Goal: Task Accomplishment & Management: Complete application form

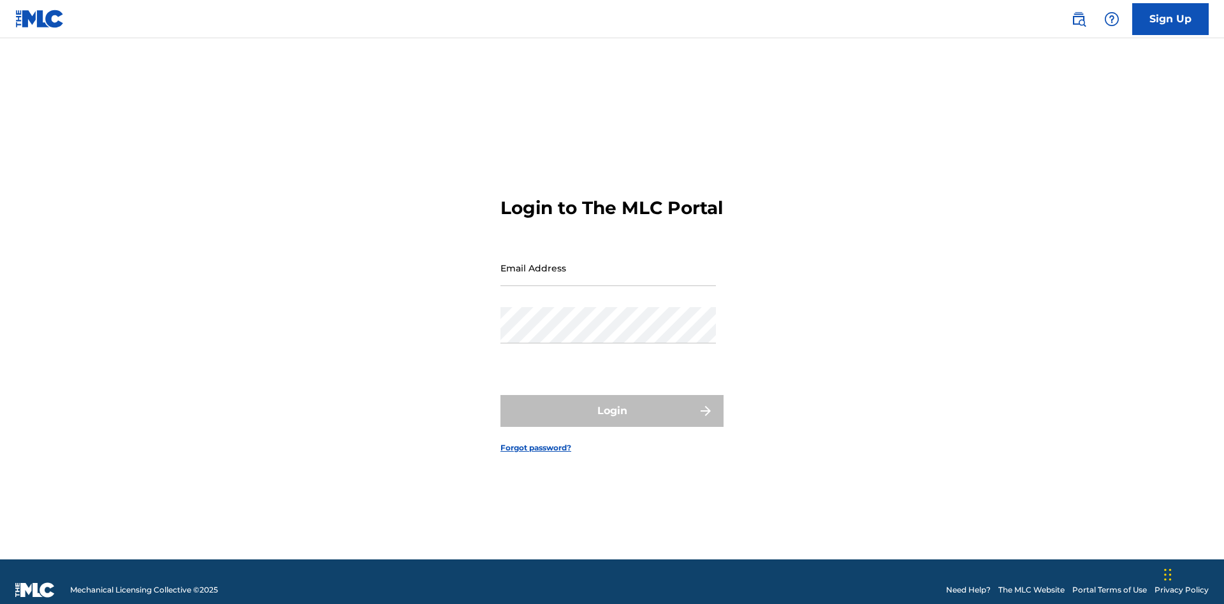
scroll to position [17, 0]
click at [1170, 18] on link "Sign Up" at bounding box center [1170, 19] width 76 height 32
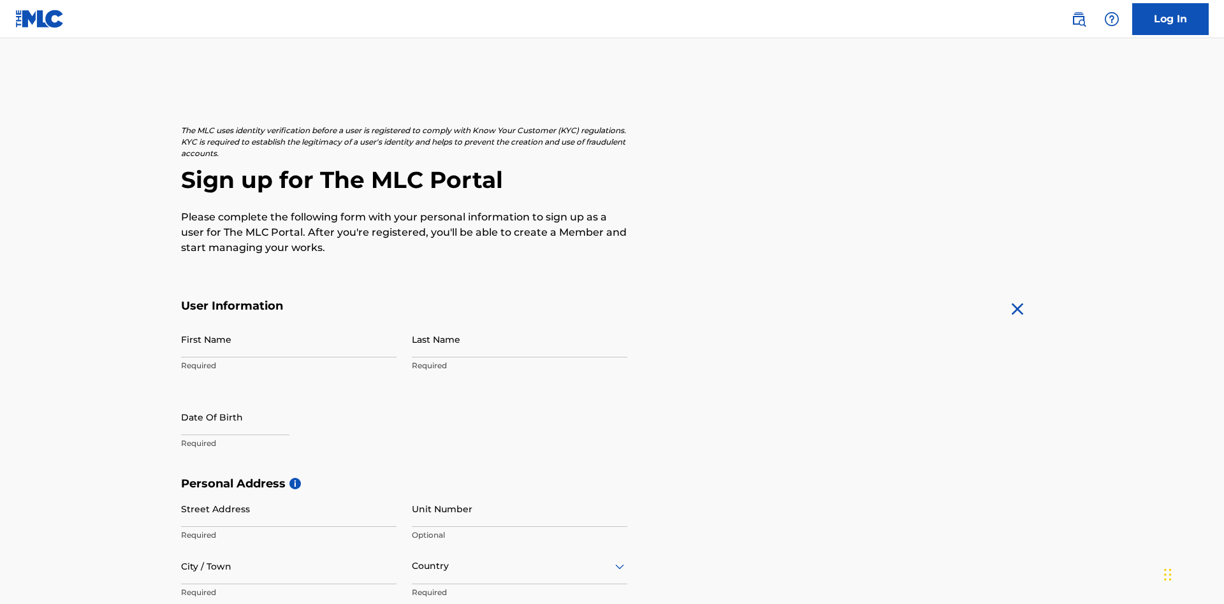
scroll to position [244, 0]
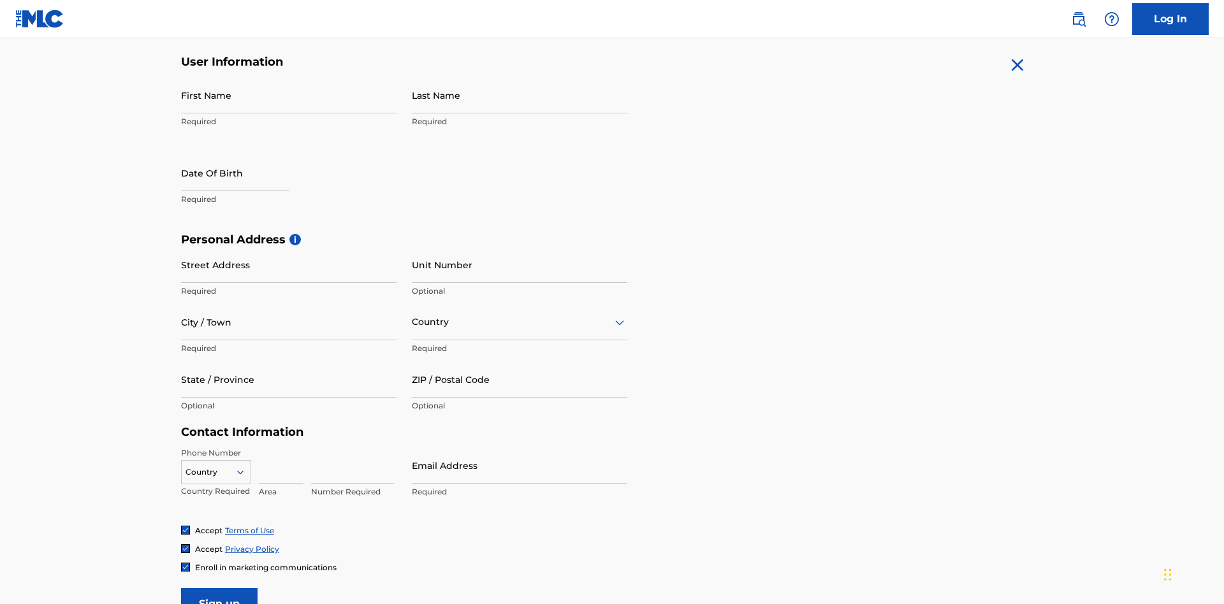
click at [289, 95] on input "First Name" at bounding box center [288, 95] width 215 height 36
type input "[PERSON_NAME]"
click at [519, 95] on input "Last Name" at bounding box center [519, 95] width 215 height 36
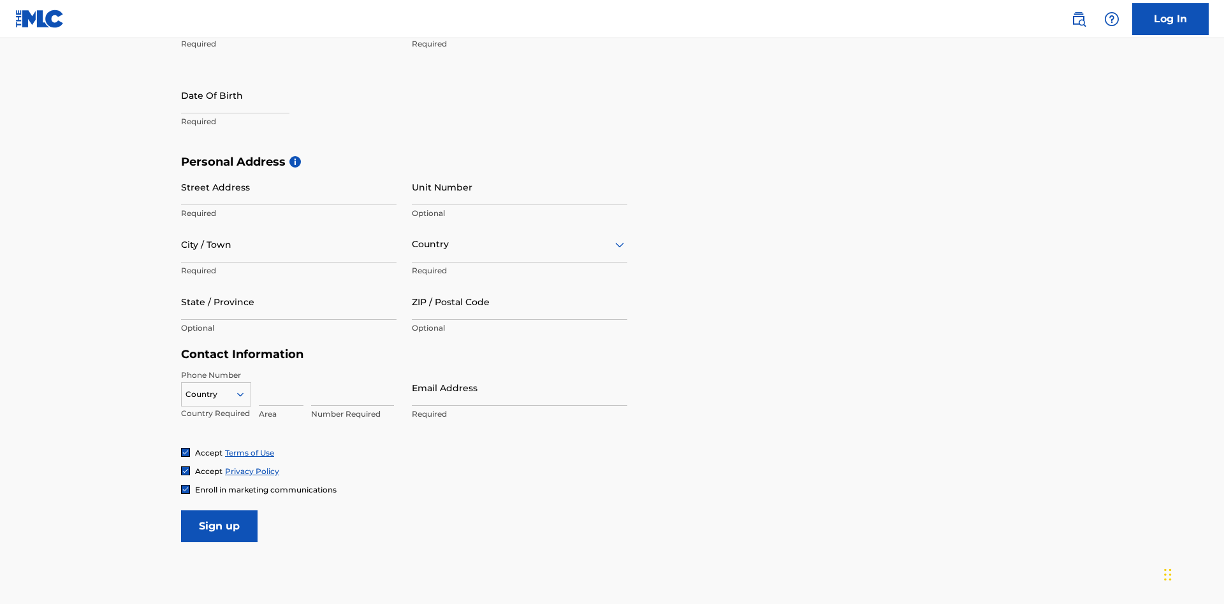
type input "Ribble"
click at [245, 96] on input "text" at bounding box center [235, 95] width 108 height 36
select select "7"
select select "2025"
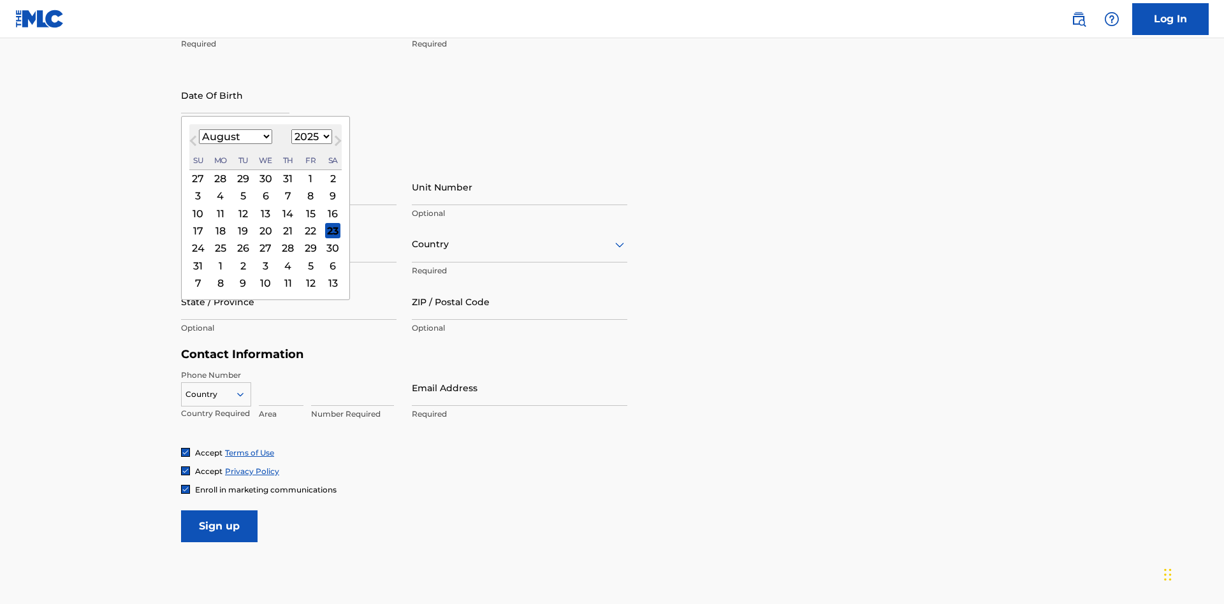
click at [235, 136] on select "January February March April May June July August September October November De…" at bounding box center [235, 136] width 73 height 15
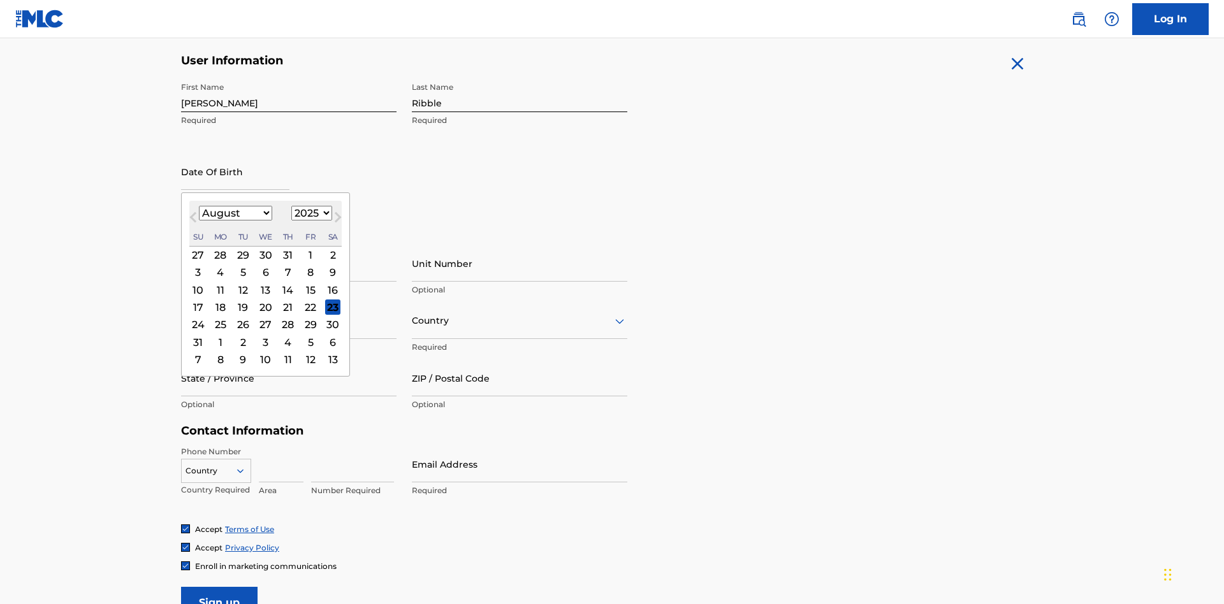
select select "0"
click at [310, 213] on select "1900 1901 1902 1903 1904 1905 1906 1907 1908 1909 1910 1911 1912 1913 1914 1915…" at bounding box center [311, 213] width 41 height 15
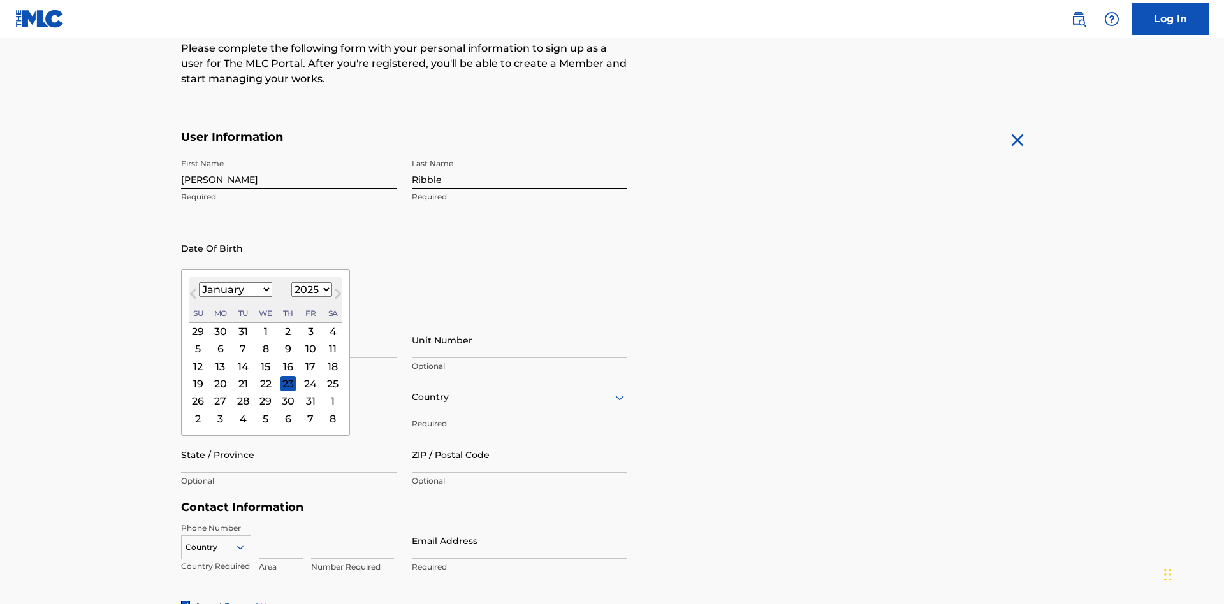
select select "1985"
click at [310, 289] on select "1900 1901 1902 1903 1904 1905 1906 1907 1908 1909 1910 1911 1912 1913 1914 1915…" at bounding box center [311, 289] width 41 height 15
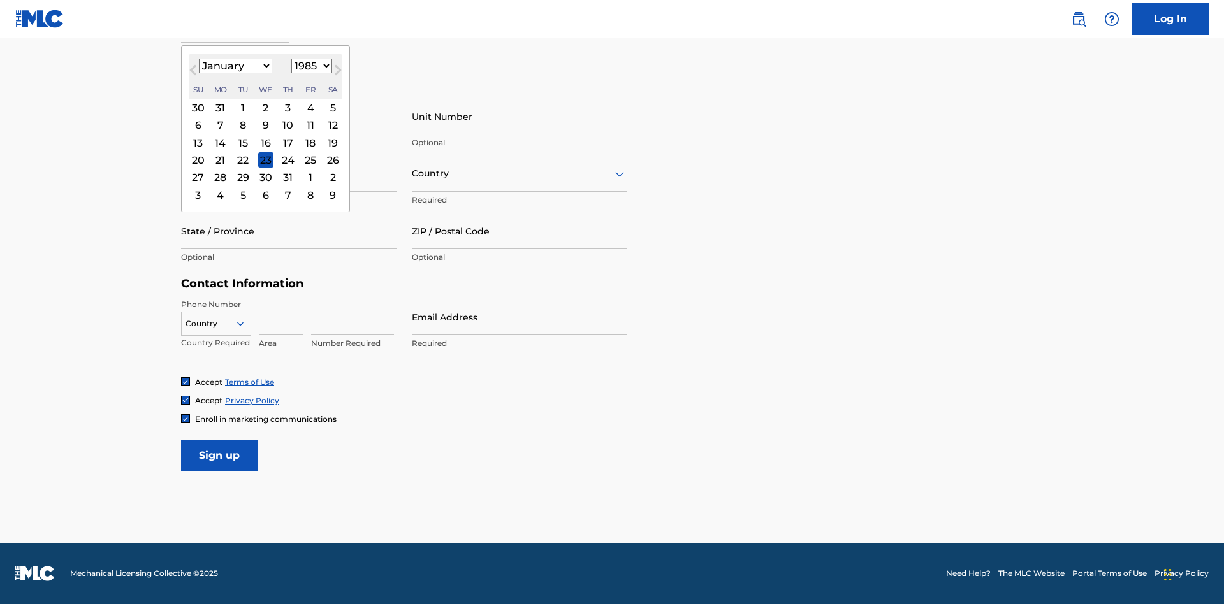
click at [242, 125] on div "8" at bounding box center [242, 125] width 15 height 15
type input "[DATE]"
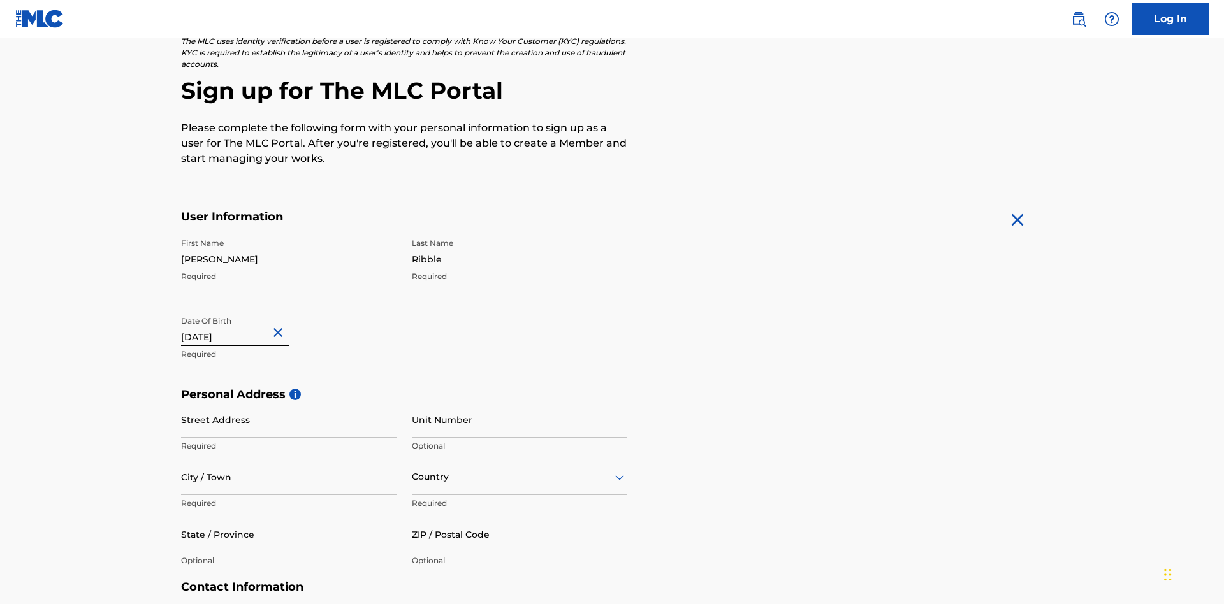
scroll to position [393, 0]
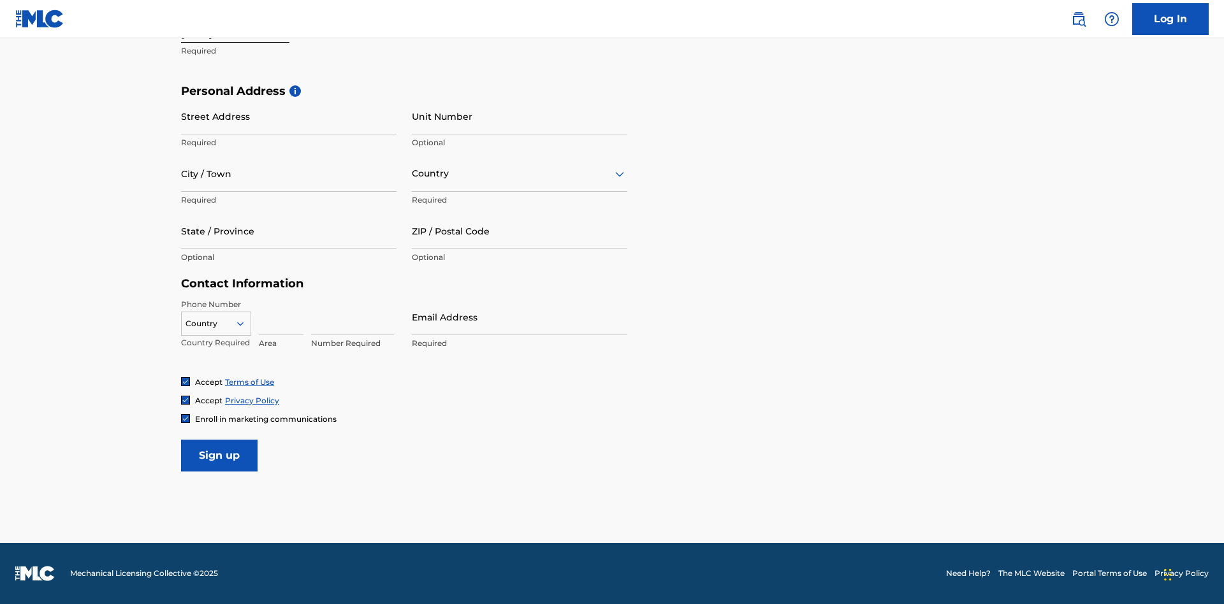
click at [289, 116] on input "Street Address" at bounding box center [288, 116] width 215 height 36
type input "[STREET_ADDRESS]"
click at [289, 173] on input "City / Town" at bounding box center [288, 173] width 215 height 36
type input "[GEOGRAPHIC_DATA]"
click at [412, 173] on input "text" at bounding box center [413, 173] width 3 height 13
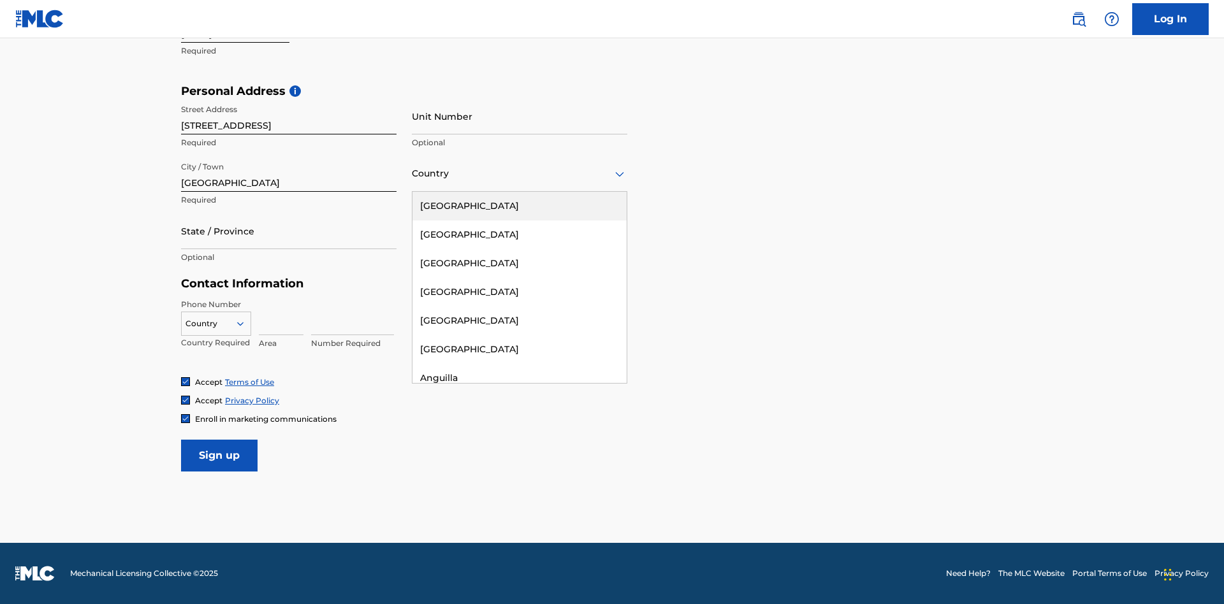
click at [519, 206] on div "[GEOGRAPHIC_DATA]" at bounding box center [519, 206] width 214 height 29
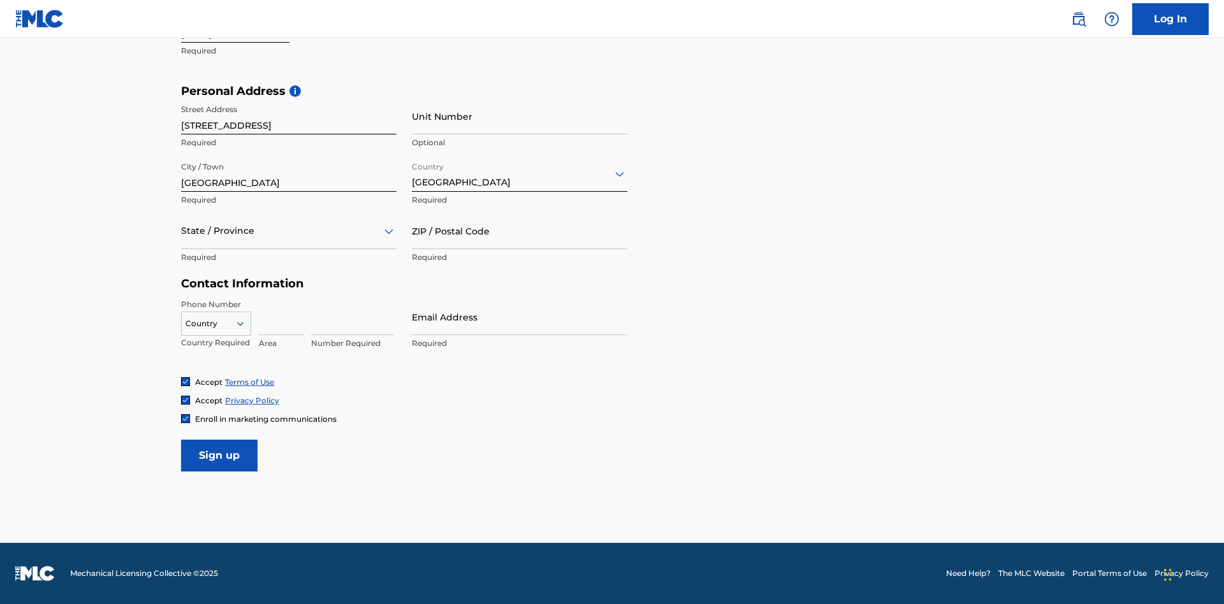
click at [289, 231] on div at bounding box center [288, 231] width 215 height 16
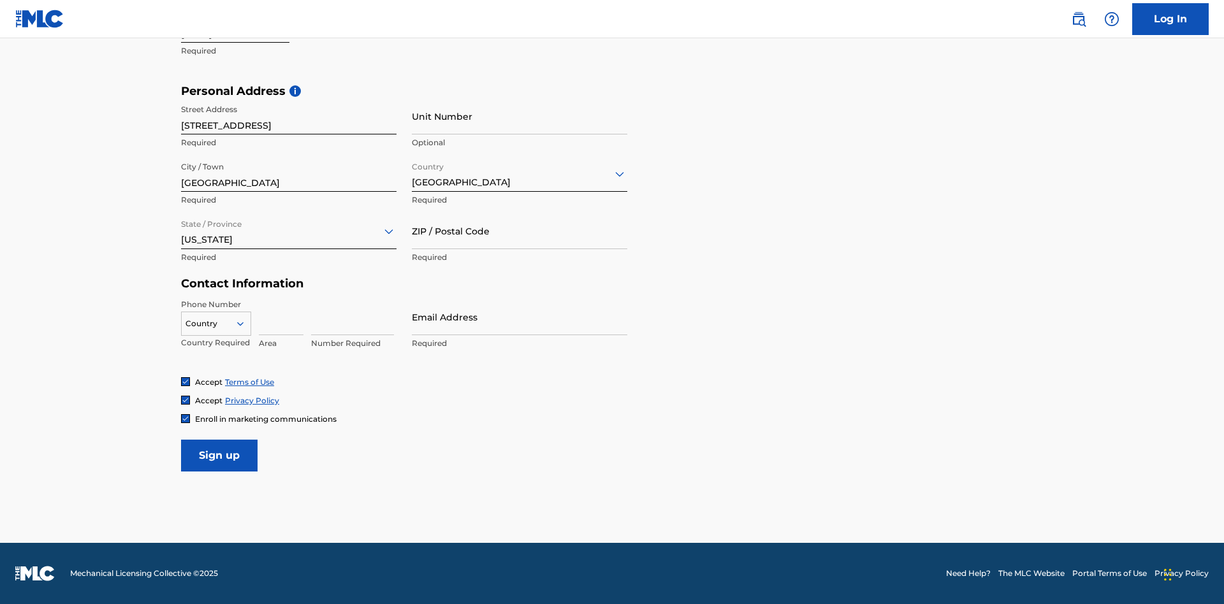
click at [519, 231] on input "ZIP / Postal Code" at bounding box center [519, 231] width 215 height 36
type input "43777"
click at [245, 323] on icon at bounding box center [240, 323] width 11 height 11
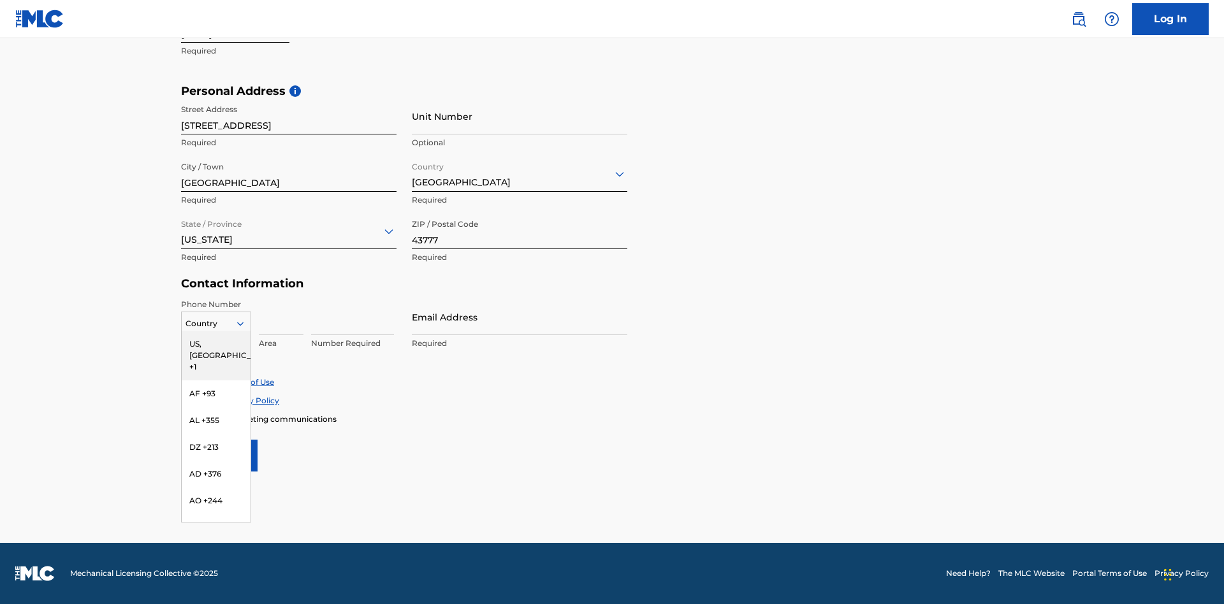
click at [216, 343] on div "US, [GEOGRAPHIC_DATA] +1" at bounding box center [216, 356] width 69 height 50
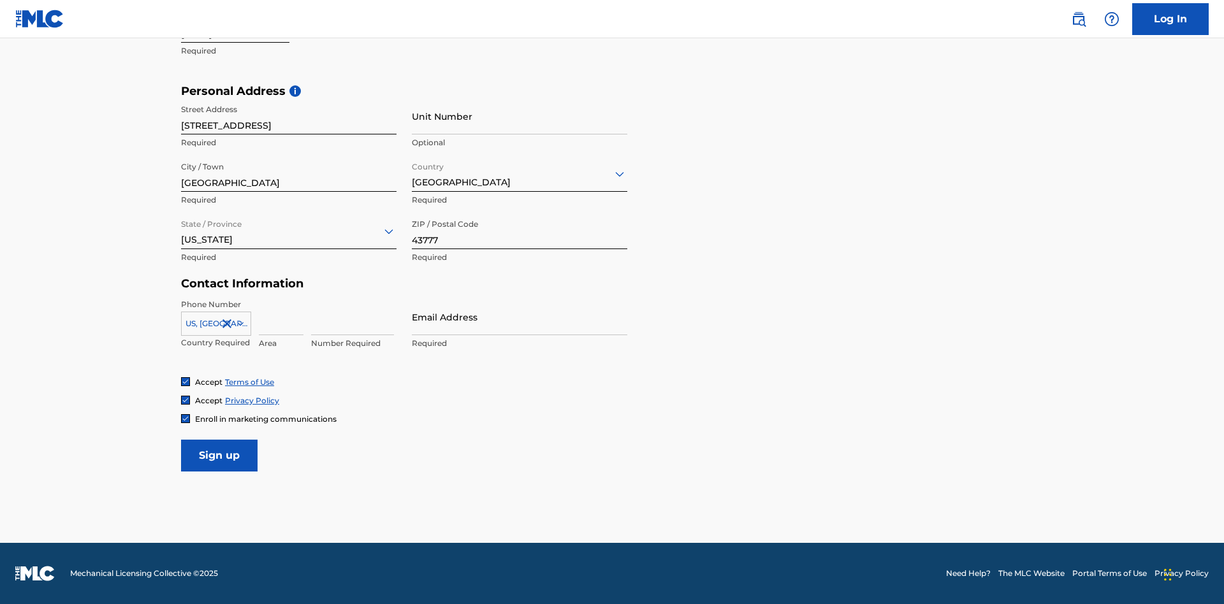
click at [281, 317] on input at bounding box center [281, 317] width 45 height 36
type input "740"
click at [352, 317] on input at bounding box center [352, 317] width 83 height 36
type input "8086351"
click at [519, 317] on input "Email Address" at bounding box center [519, 317] width 215 height 36
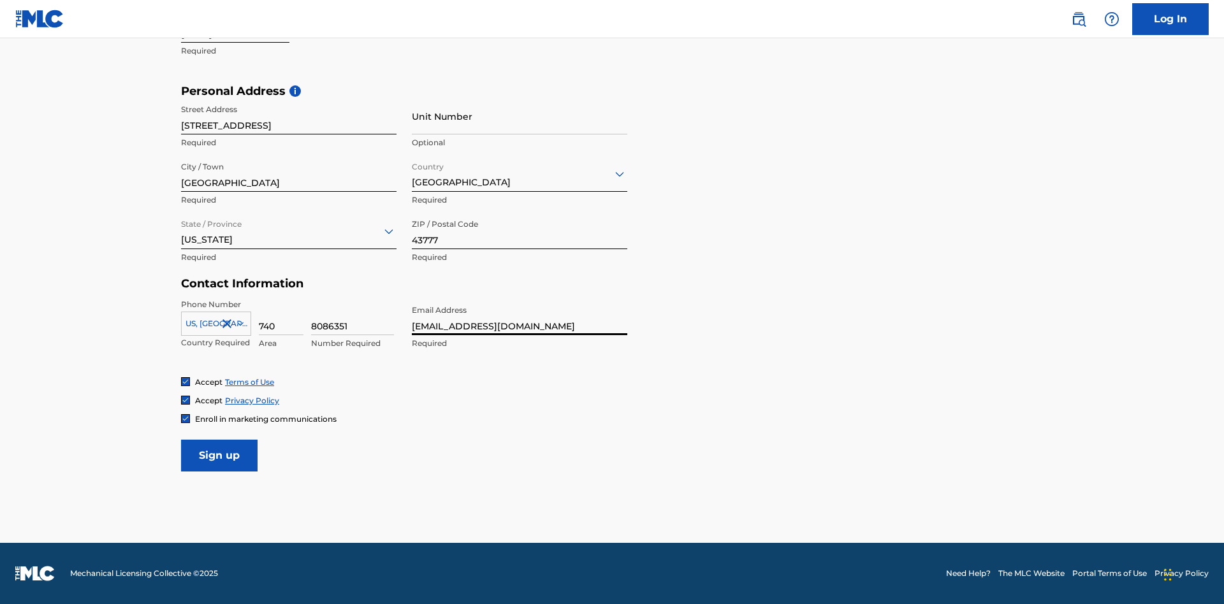
scroll to position [0, 38]
type input "[EMAIL_ADDRESS][DOMAIN_NAME]"
click at [219, 455] on input "Sign up" at bounding box center [219, 456] width 76 height 32
